Goal: Check status: Check status

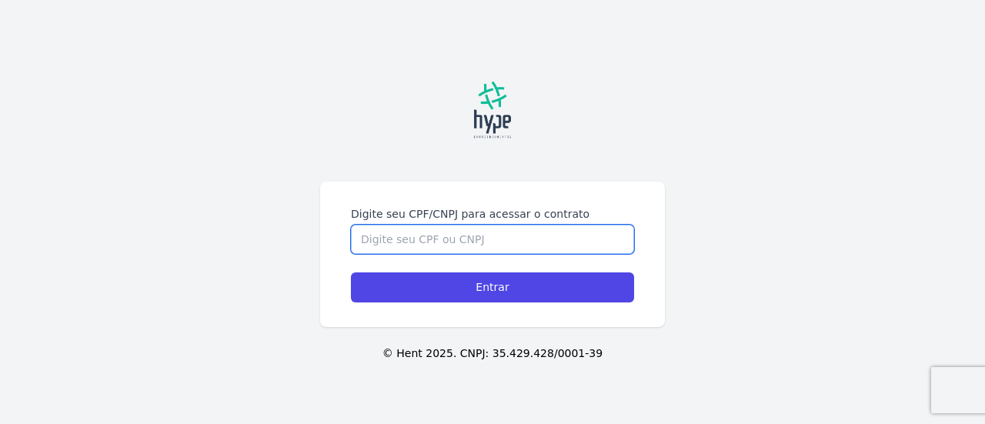
click at [502, 242] on input "Digite seu CPF/CNPJ para acessar o contrato" at bounding box center [492, 239] width 283 height 29
type input "09602254980"
click at [351, 272] on input "Entrar" at bounding box center [492, 287] width 283 height 30
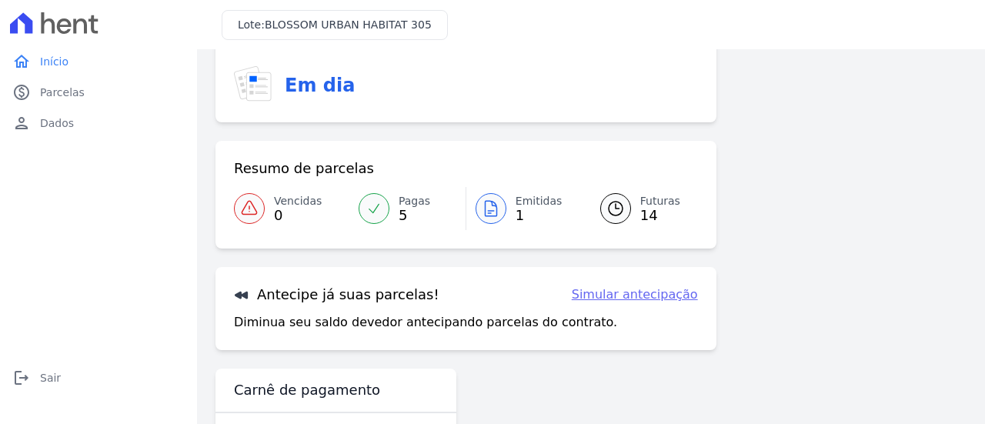
scroll to position [86, 0]
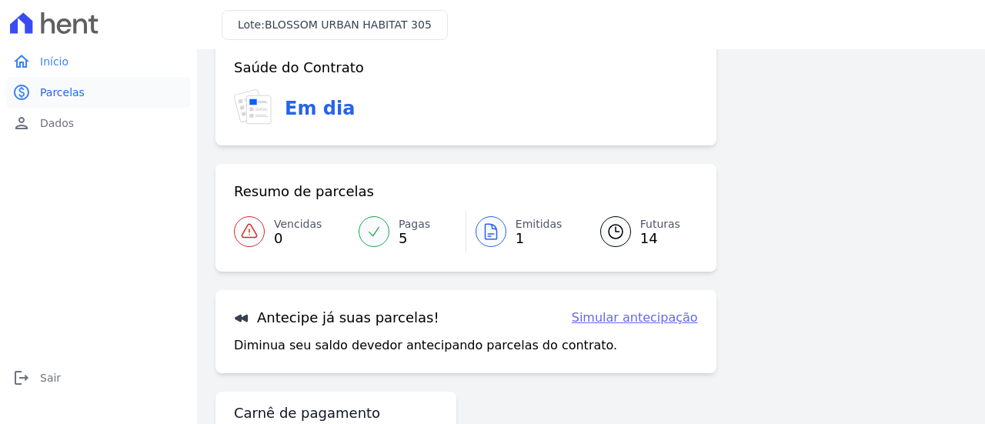
click at [62, 87] on span "Parcelas" at bounding box center [62, 92] width 45 height 15
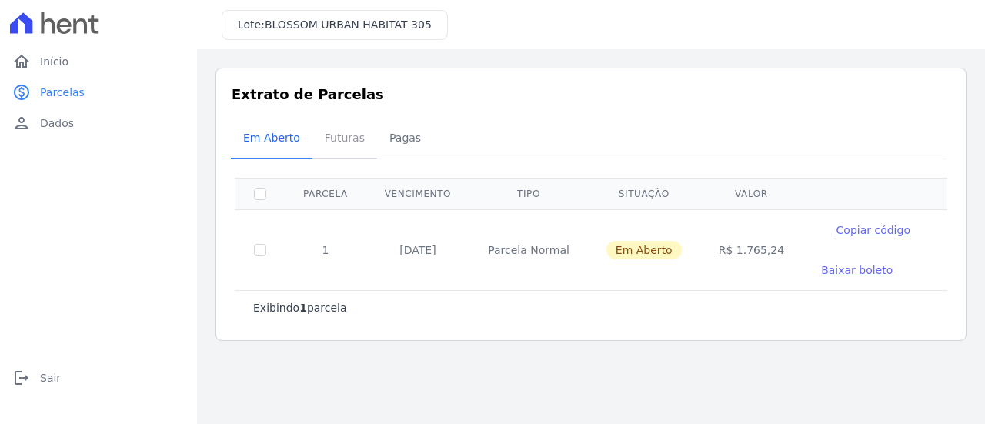
click at [323, 137] on span "Futuras" at bounding box center [345, 137] width 58 height 31
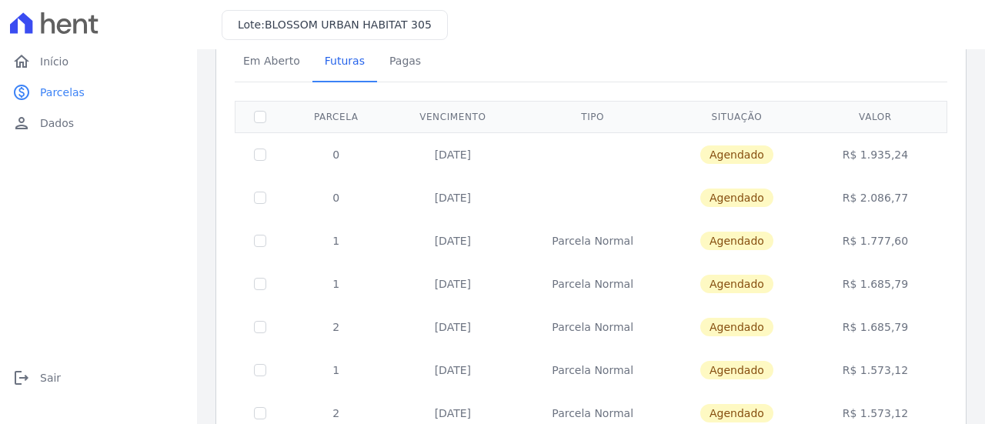
scroll to position [154, 0]
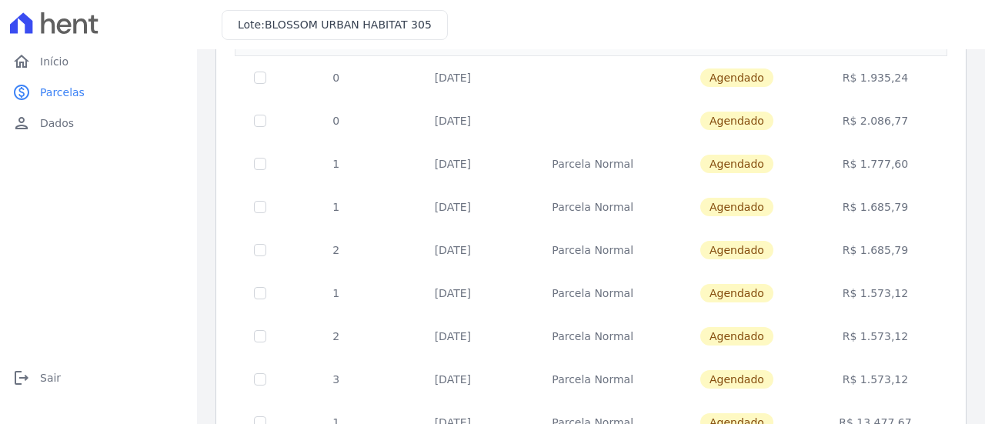
drag, startPoint x: 911, startPoint y: 172, endPoint x: 416, endPoint y: 113, distance: 499.1
click at [416, 113] on tbody "0 [DATE] [GEOGRAPHIC_DATA] R$ 1.935,24 0 [DATE] [GEOGRAPHIC_DATA] R$ 2.086,77 1…" at bounding box center [591, 357] width 712 height 604
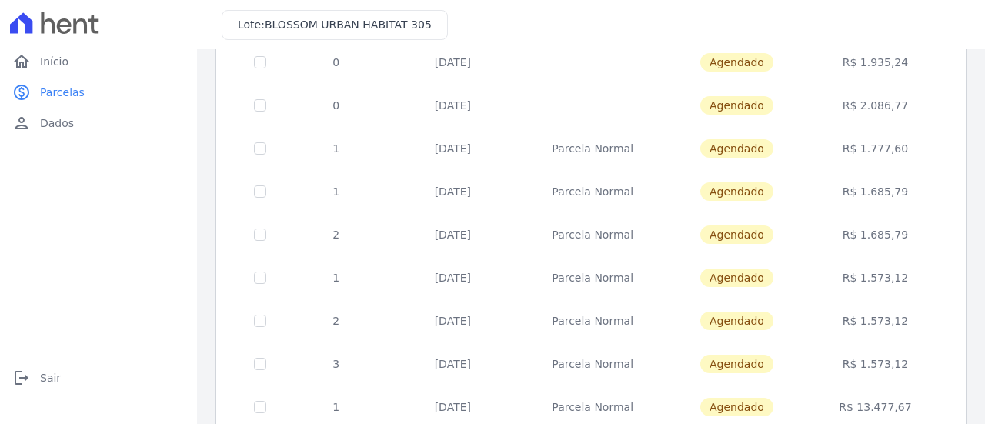
scroll to position [0, 0]
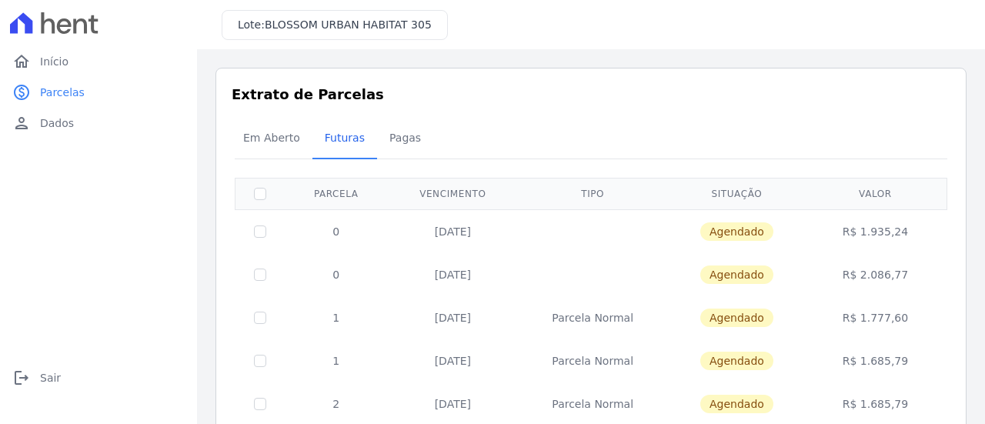
drag, startPoint x: 899, startPoint y: 335, endPoint x: 321, endPoint y: 223, distance: 588.6
copy tbody "0 [DATE] Agendado R$ 1.935,24 0 [DATE] Agendado R$ 2.086,77 1 [DATE] Parcela No…"
